Goal: Register for event/course

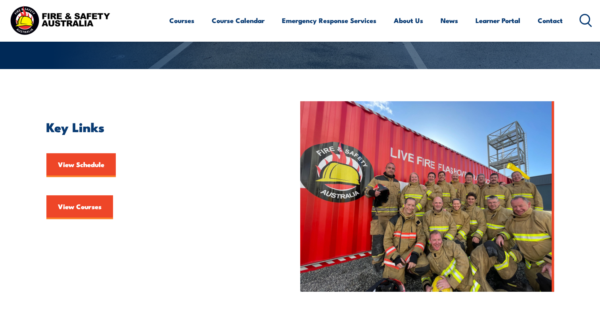
scroll to position [159, 0]
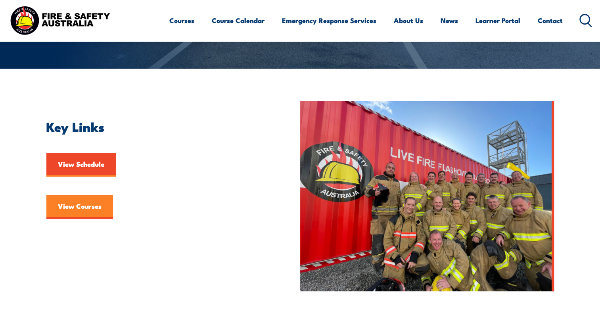
click at [90, 211] on link "View Courses" at bounding box center [79, 207] width 67 height 24
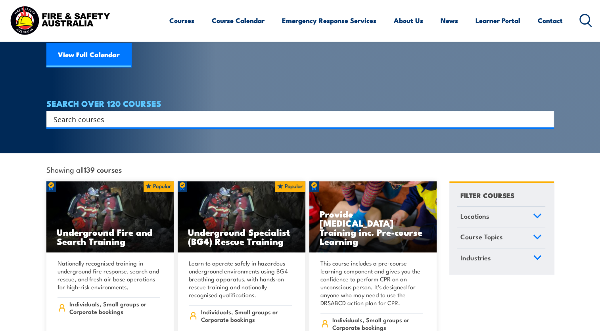
scroll to position [119, 0]
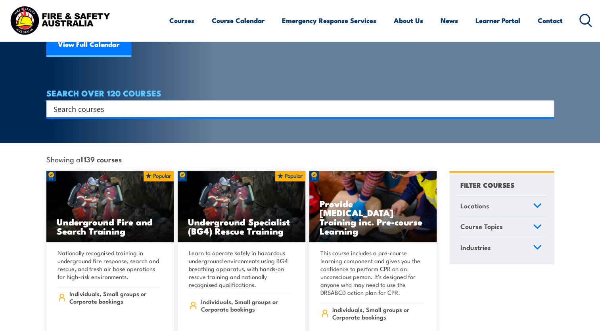
click at [535, 203] on icon at bounding box center [537, 206] width 9 height 6
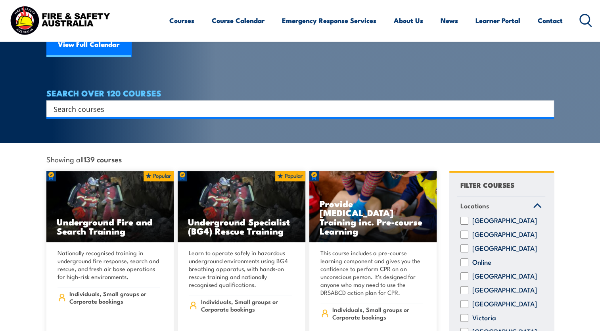
click at [466, 272] on input "Queensland" at bounding box center [464, 276] width 8 height 8
checkbox input "true"
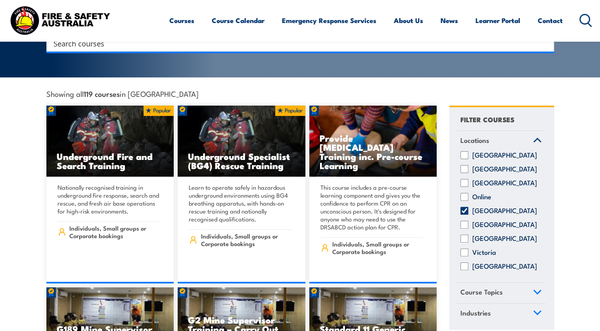
scroll to position [198, 0]
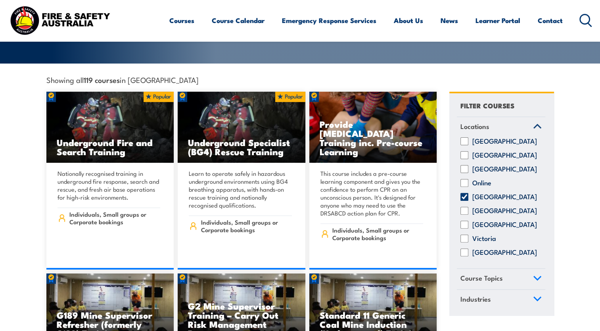
click at [536, 271] on link "Course Topics" at bounding box center [501, 278] width 88 height 21
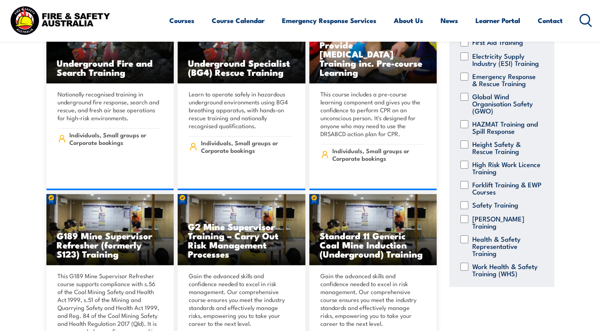
scroll to position [180, 0]
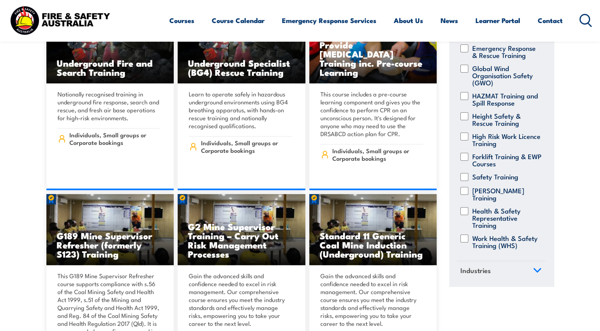
click at [533, 268] on icon at bounding box center [537, 271] width 9 height 6
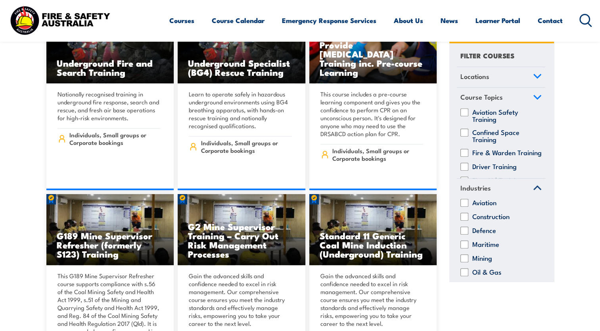
scroll to position [0, 0]
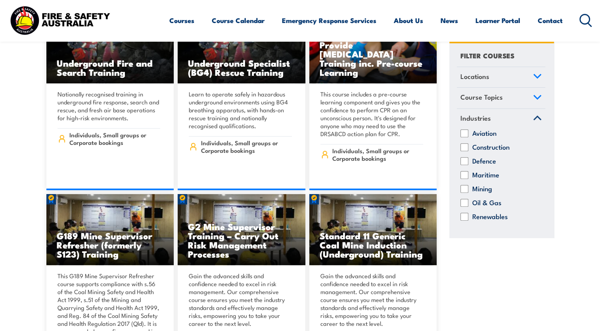
click at [465, 148] on input "Construction" at bounding box center [464, 147] width 8 height 8
checkbox input "true"
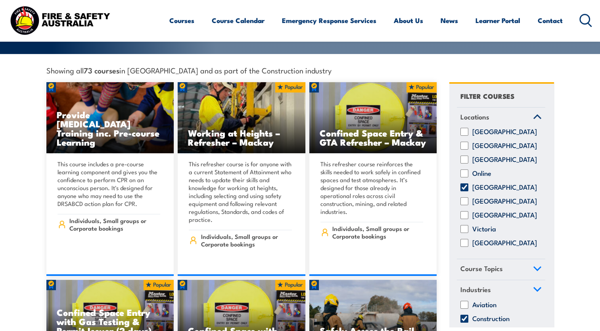
scroll to position [238, 0]
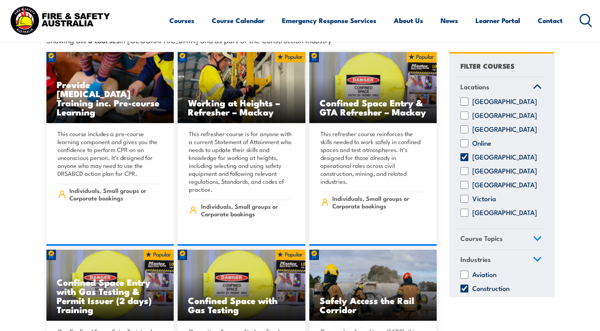
click at [531, 77] on link "Locations" at bounding box center [501, 87] width 88 height 21
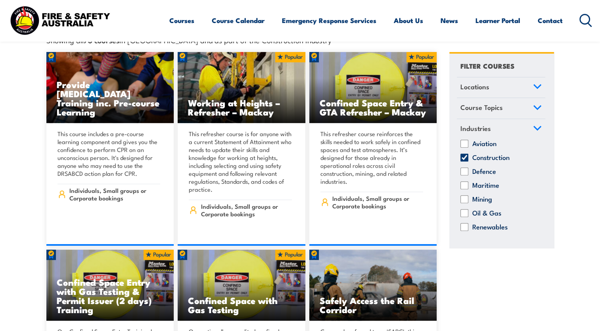
click at [534, 125] on icon at bounding box center [537, 128] width 9 height 6
click at [537, 127] on icon at bounding box center [537, 129] width 7 height 4
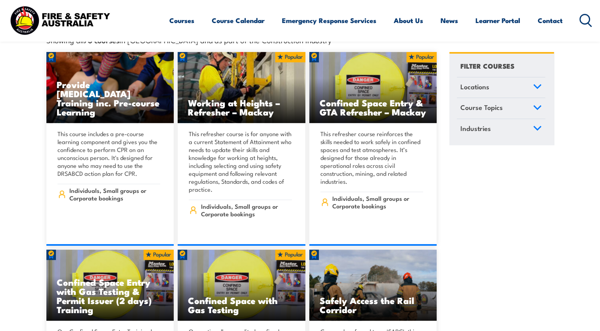
click at [537, 105] on icon at bounding box center [537, 107] width 7 height 4
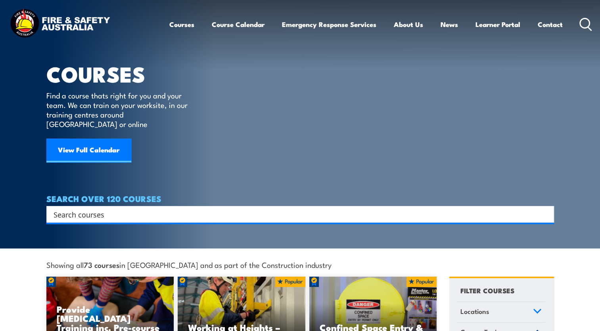
scroll to position [0, 0]
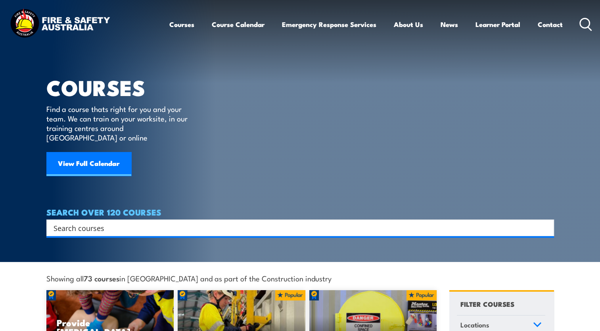
click at [54, 222] on input "Search input" at bounding box center [295, 228] width 483 height 12
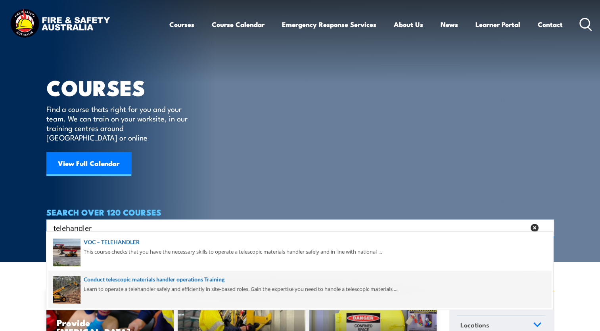
type input "telehandler"
click at [159, 282] on span at bounding box center [299, 288] width 503 height 37
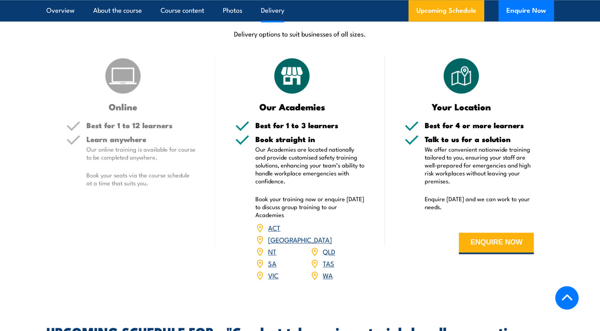
scroll to position [912, 0]
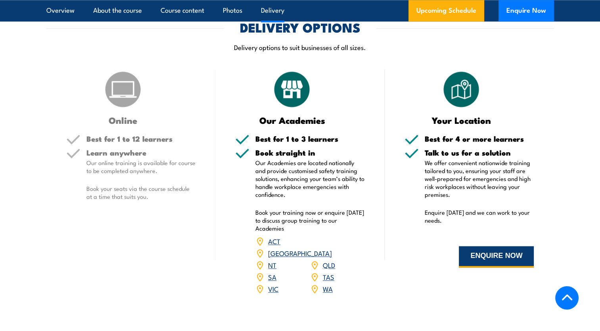
click at [477, 267] on button "ENQUIRE NOW" at bounding box center [496, 256] width 75 height 21
